Goal: Navigation & Orientation: Find specific page/section

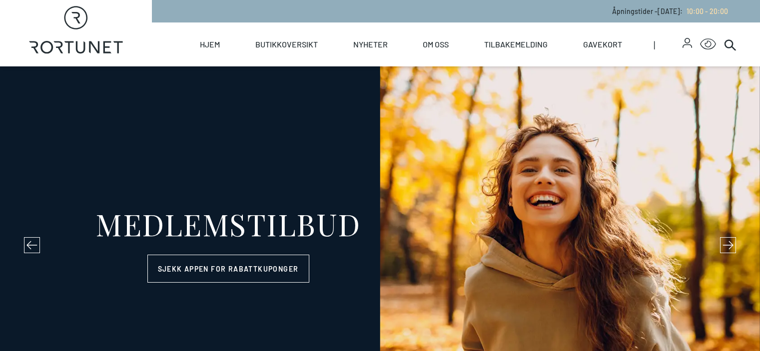
select select "NO"
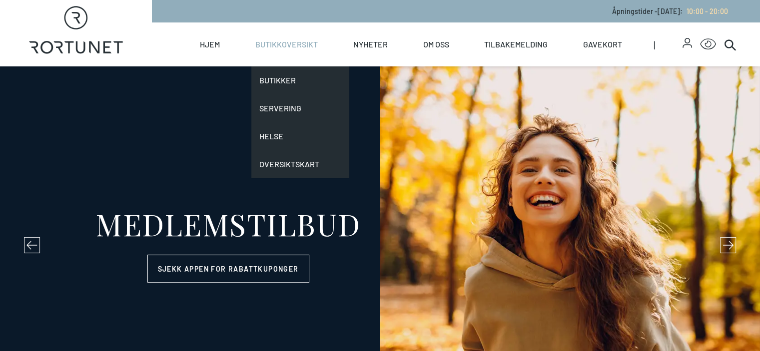
click at [317, 46] on link "Butikkoversikt" at bounding box center [286, 44] width 62 height 44
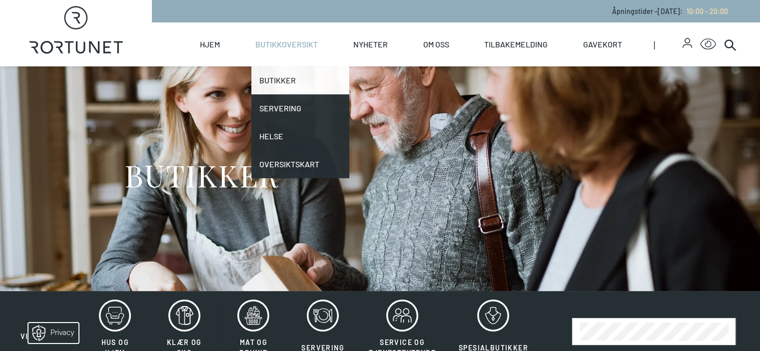
click at [315, 73] on link "Butikker" at bounding box center [300, 80] width 98 height 28
click at [312, 83] on link "Butikker" at bounding box center [300, 80] width 98 height 28
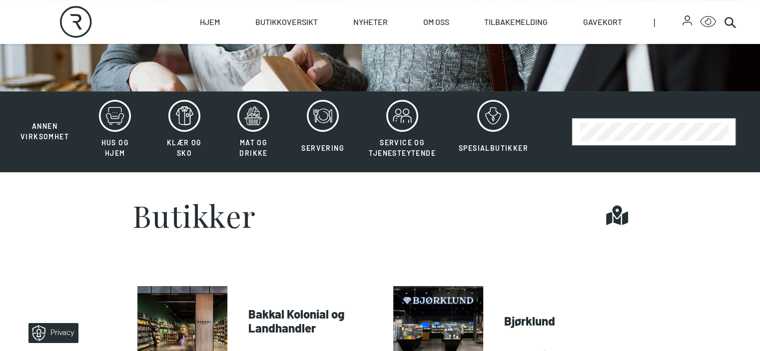
scroll to position [200, 0]
click at [496, 132] on icon at bounding box center [493, 116] width 32 height 32
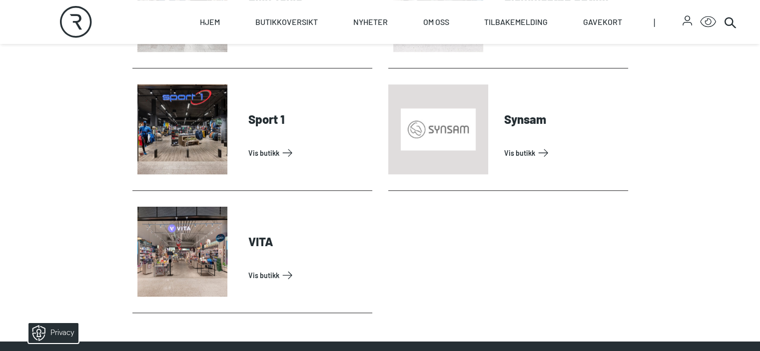
scroll to position [900, 0]
